Goal: Transaction & Acquisition: Purchase product/service

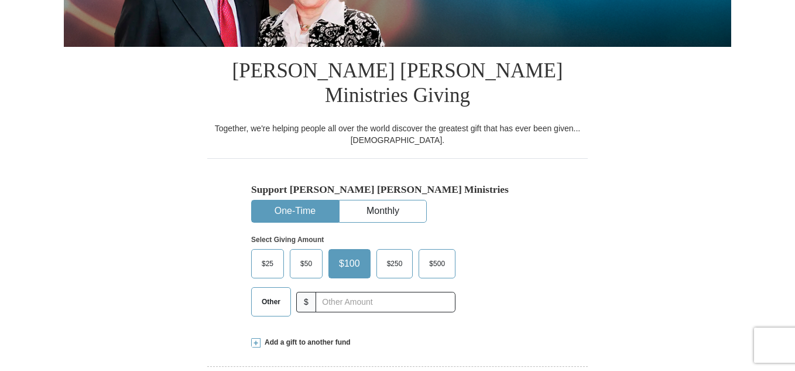
scroll to position [273, 0]
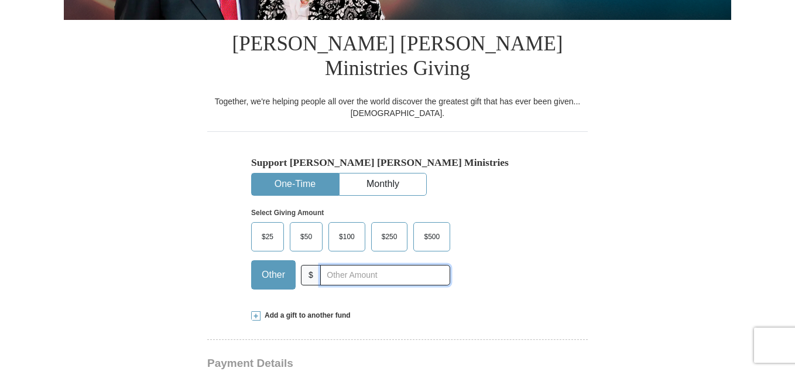
click at [339, 265] on input "text" at bounding box center [385, 275] width 130 height 20
type input "150.00"
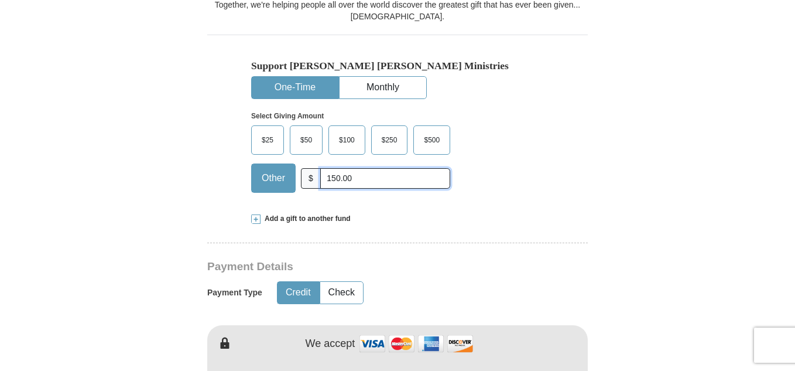
scroll to position [410, 0]
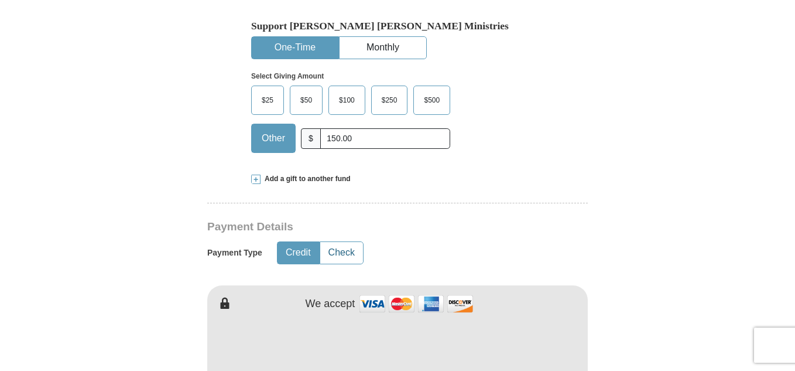
click at [353, 242] on button "Check" at bounding box center [341, 253] width 43 height 22
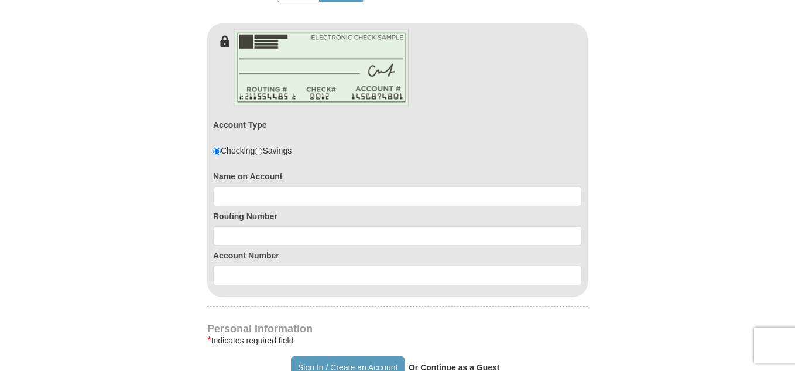
scroll to position [683, 0]
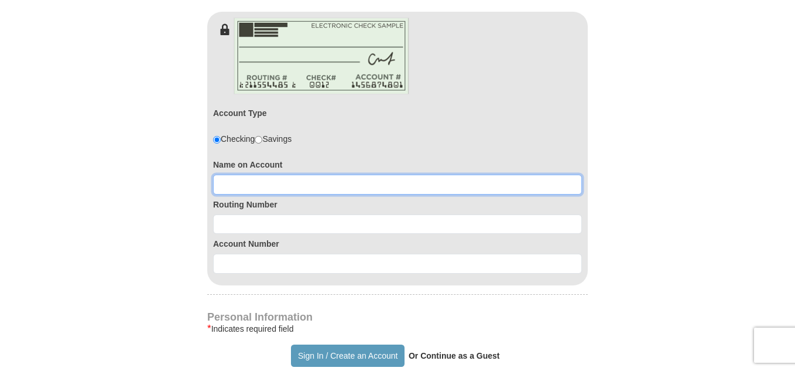
click at [335, 174] on input at bounding box center [397, 184] width 369 height 20
type input "Tammy Bradow"
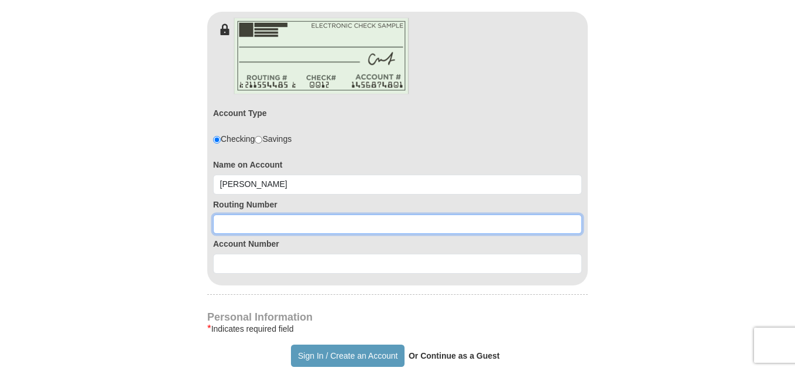
click at [320, 214] on input at bounding box center [397, 224] width 369 height 20
type input "063100688"
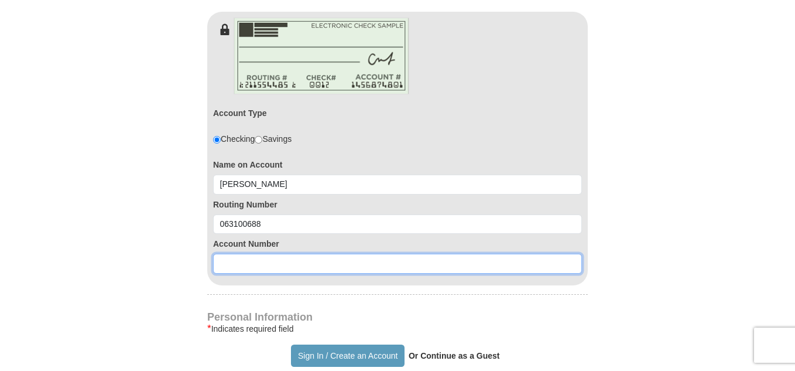
click at [298, 253] on input at bounding box center [397, 263] width 369 height 20
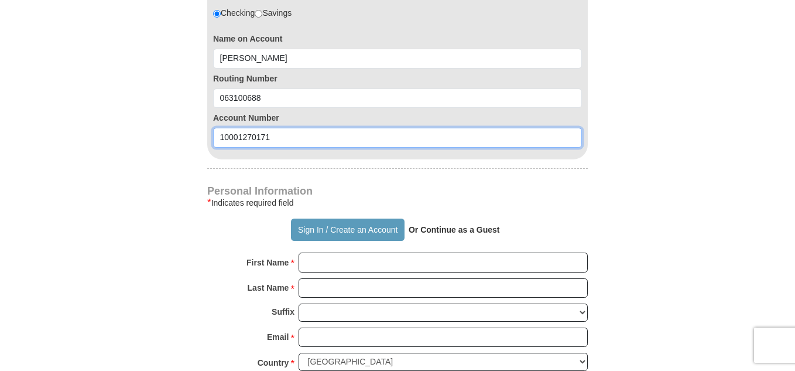
scroll to position [819, 0]
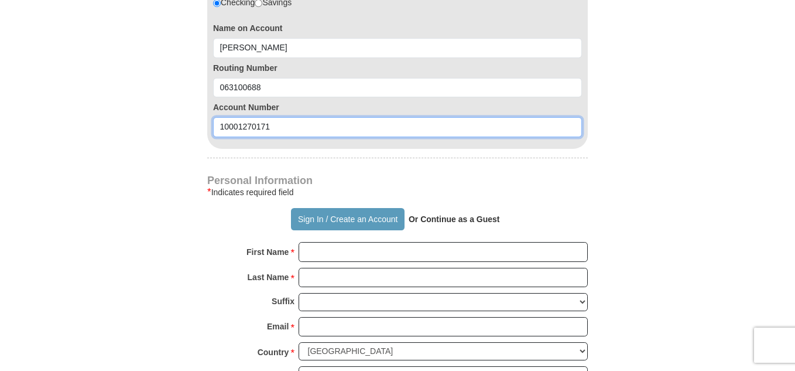
type input "10001270171"
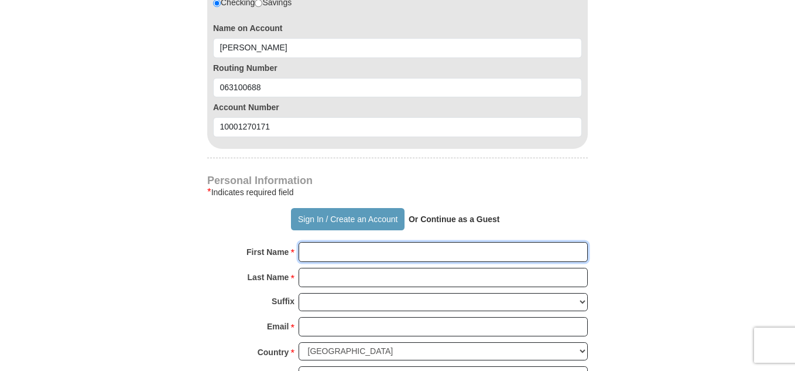
click at [319, 242] on input "First Name *" at bounding box center [443, 252] width 289 height 20
type input "Tammy"
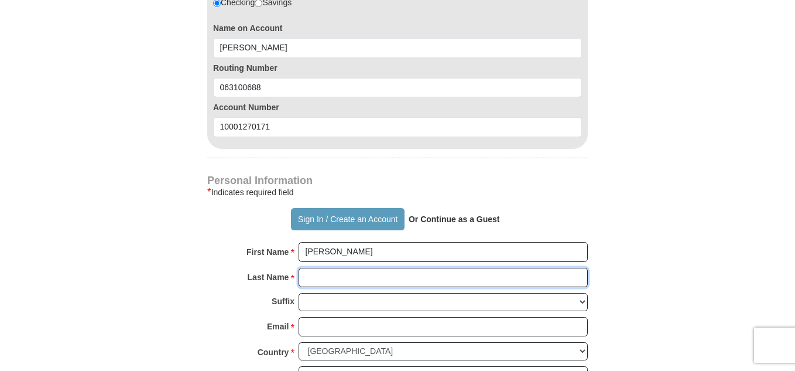
type input "Bradow"
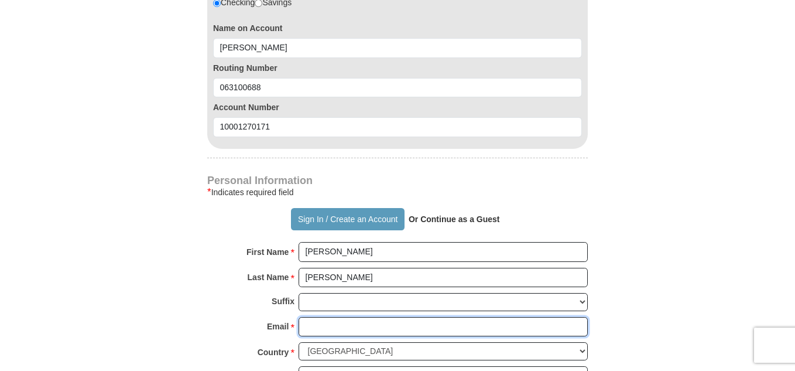
type input "bradowfarm@windstream.net"
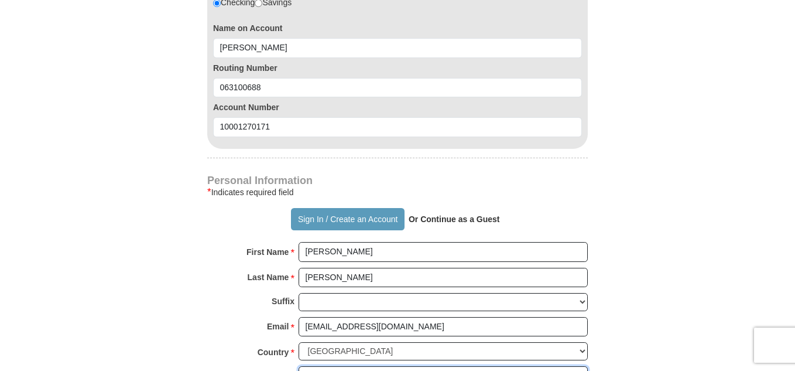
type input "8585 216th Street"
type input "O Brien"
select select "FL"
type input "32071"
type input "3869352553"
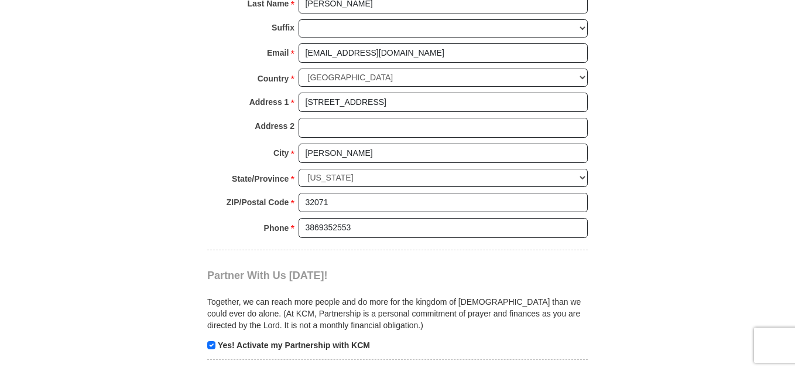
scroll to position [1229, 0]
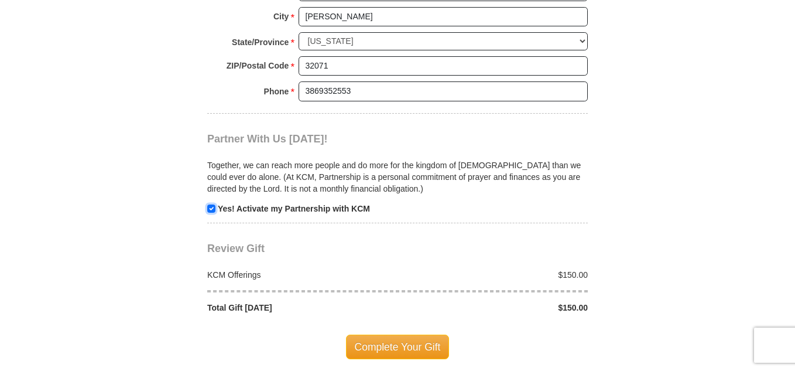
click at [212, 204] on input "checkbox" at bounding box center [211, 208] width 8 height 8
checkbox input "false"
click at [376, 334] on span "Complete Your Gift" at bounding box center [398, 346] width 104 height 25
